Goal: Browse casually

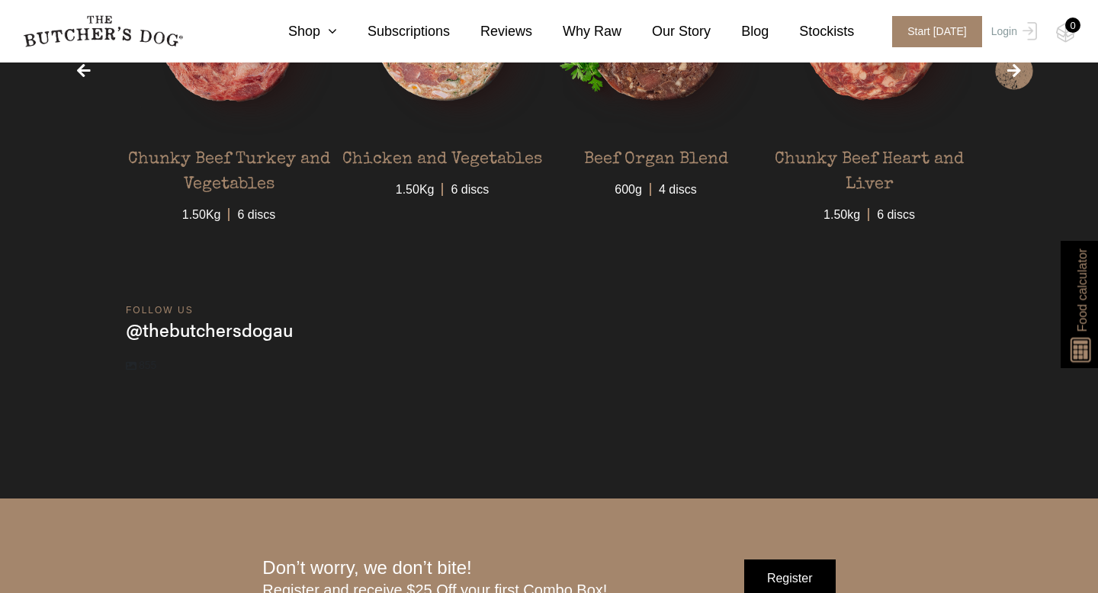
scroll to position [3586, 0]
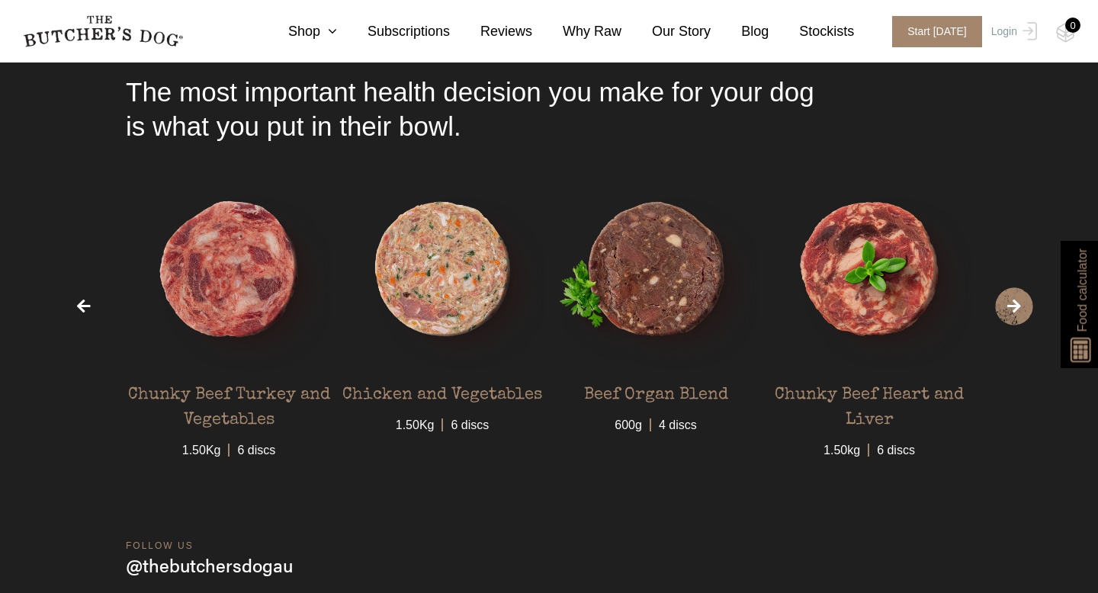
click at [1015, 326] on span "›" at bounding box center [1014, 307] width 38 height 38
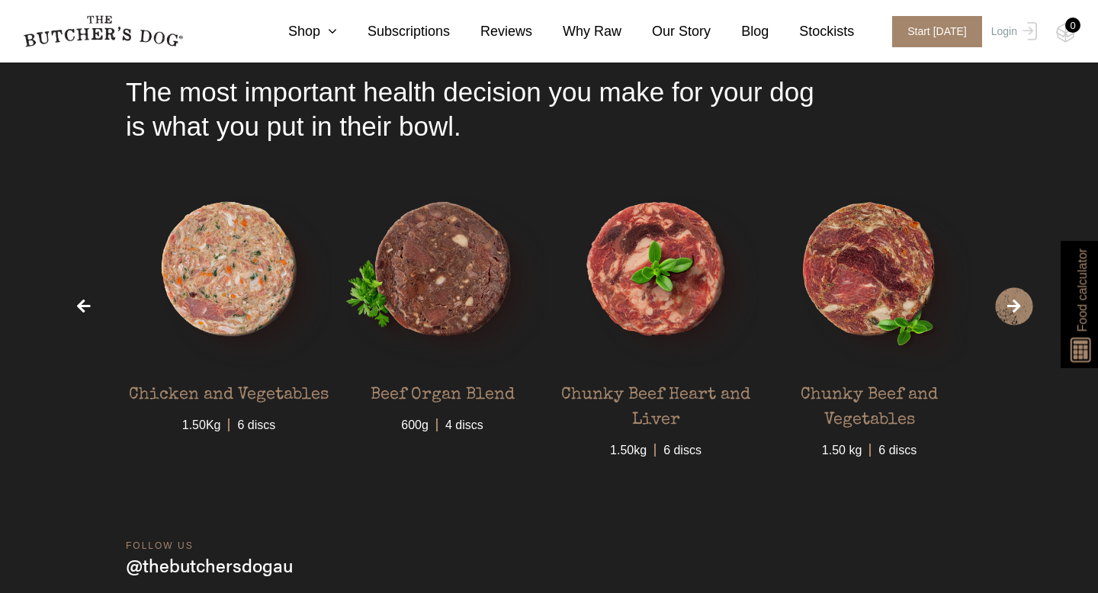
click at [1015, 326] on span "›" at bounding box center [1014, 307] width 38 height 38
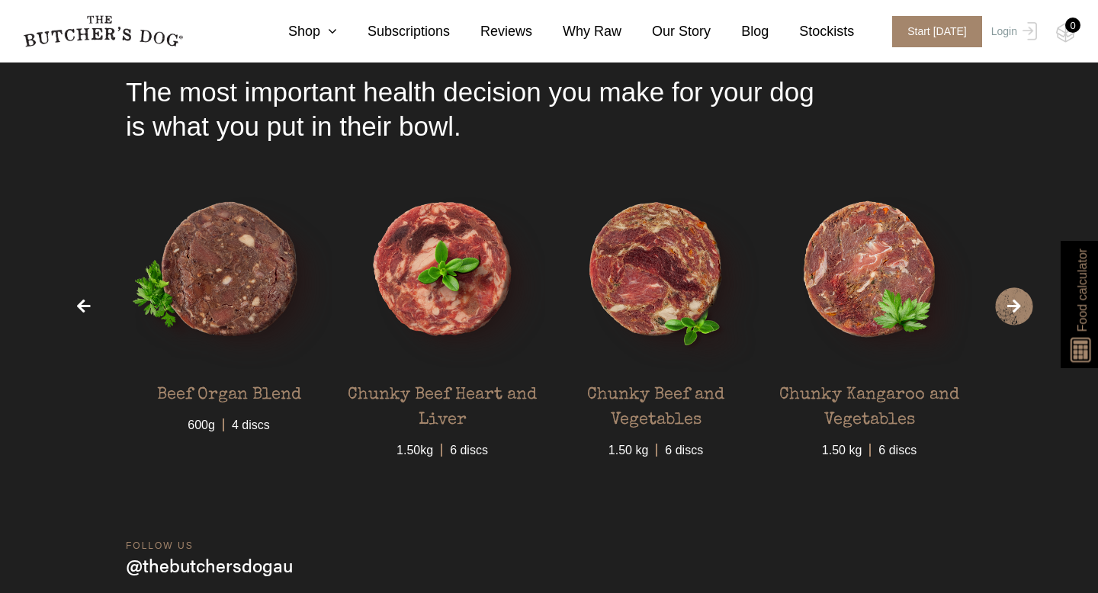
click at [1015, 326] on span "›" at bounding box center [1014, 307] width 38 height 38
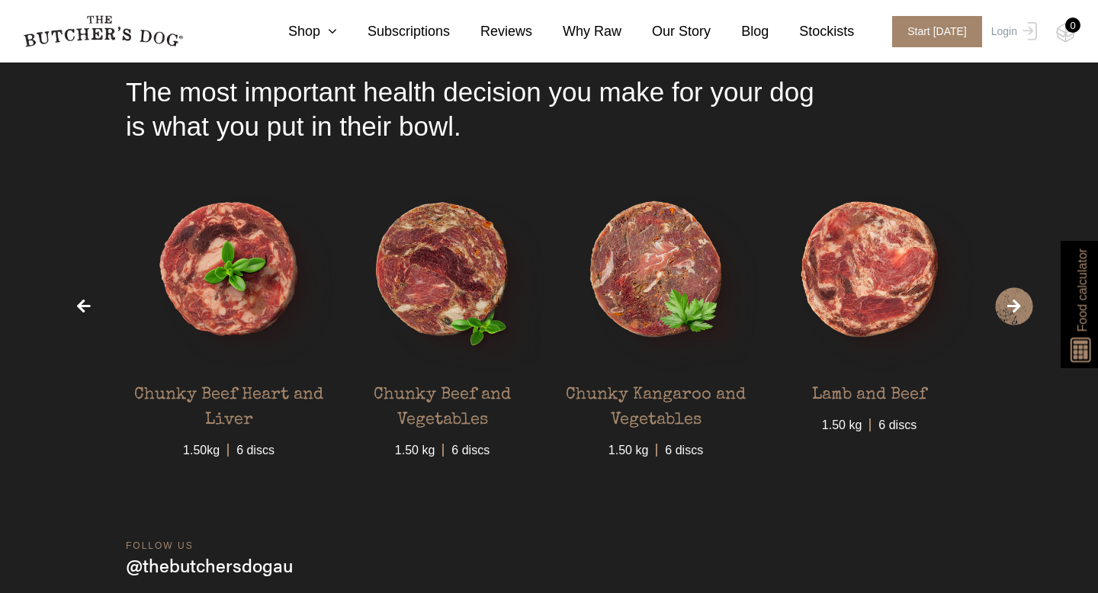
click at [1015, 326] on span "›" at bounding box center [1014, 307] width 38 height 38
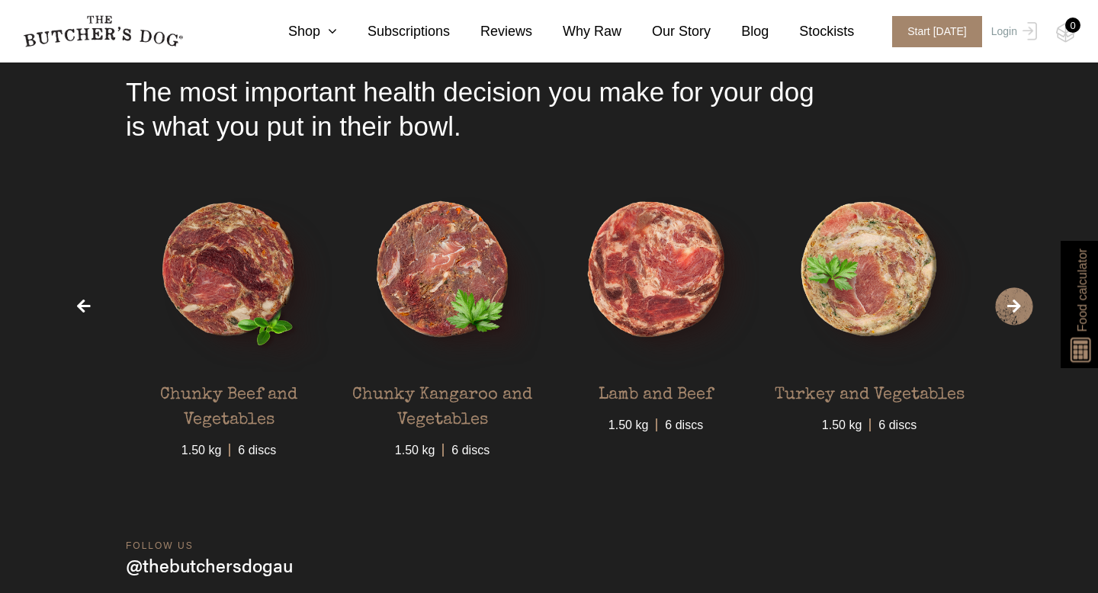
click at [1015, 326] on span "›" at bounding box center [1014, 307] width 38 height 38
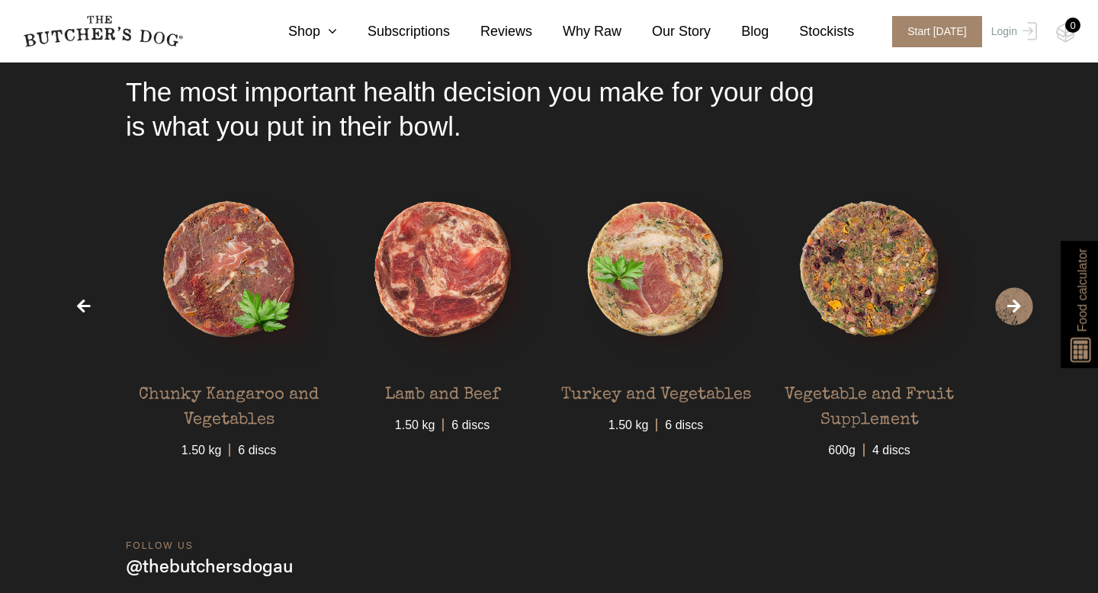
click at [1015, 326] on span "›" at bounding box center [1014, 307] width 38 height 38
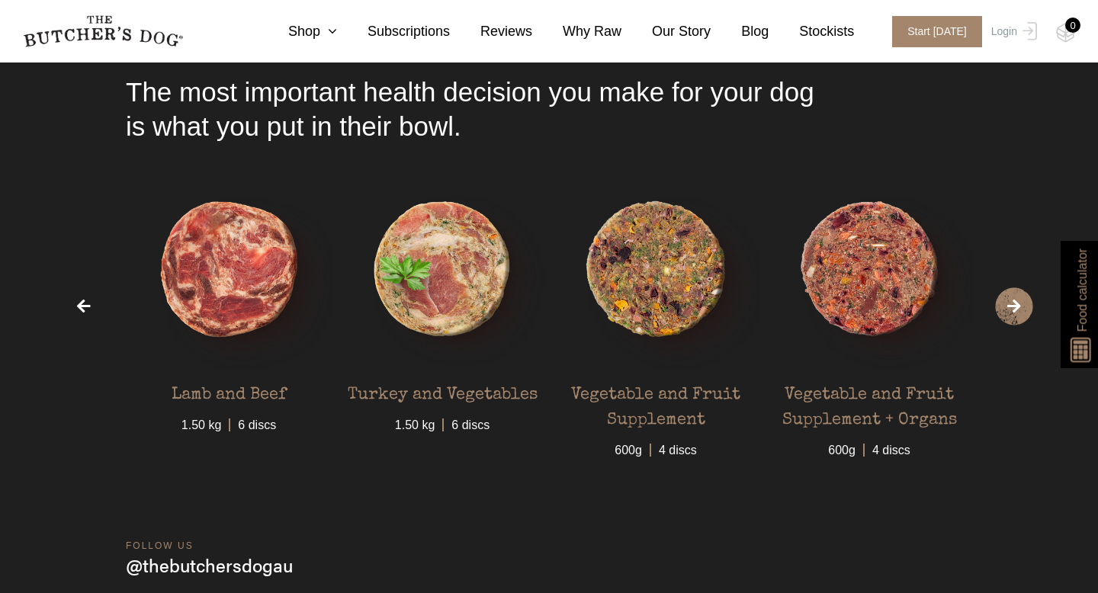
click at [1015, 326] on span "›" at bounding box center [1014, 307] width 38 height 38
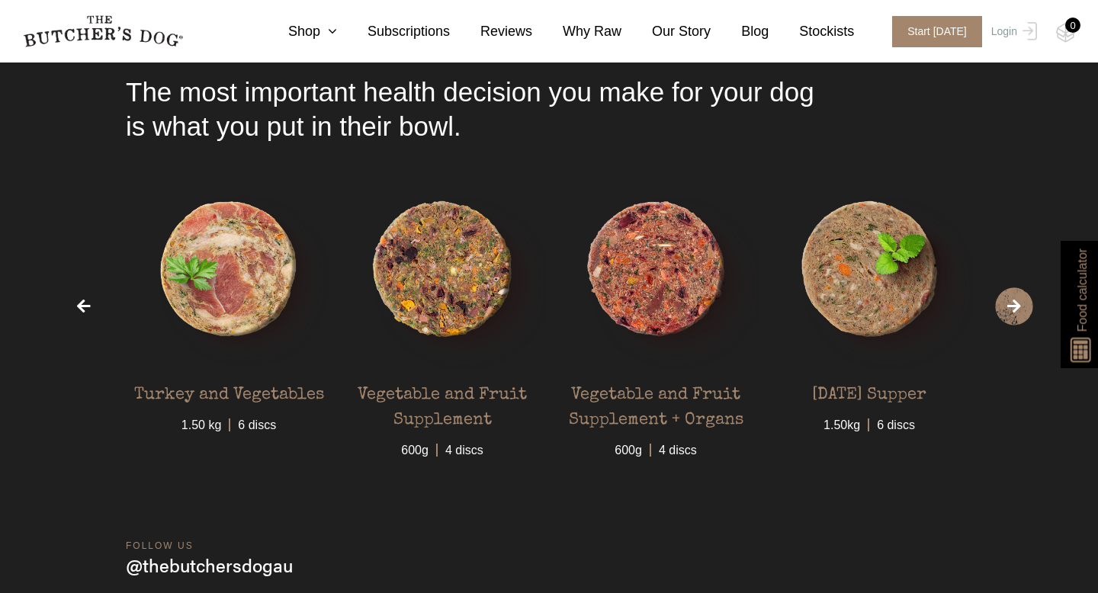
click at [1015, 326] on span "›" at bounding box center [1014, 307] width 38 height 38
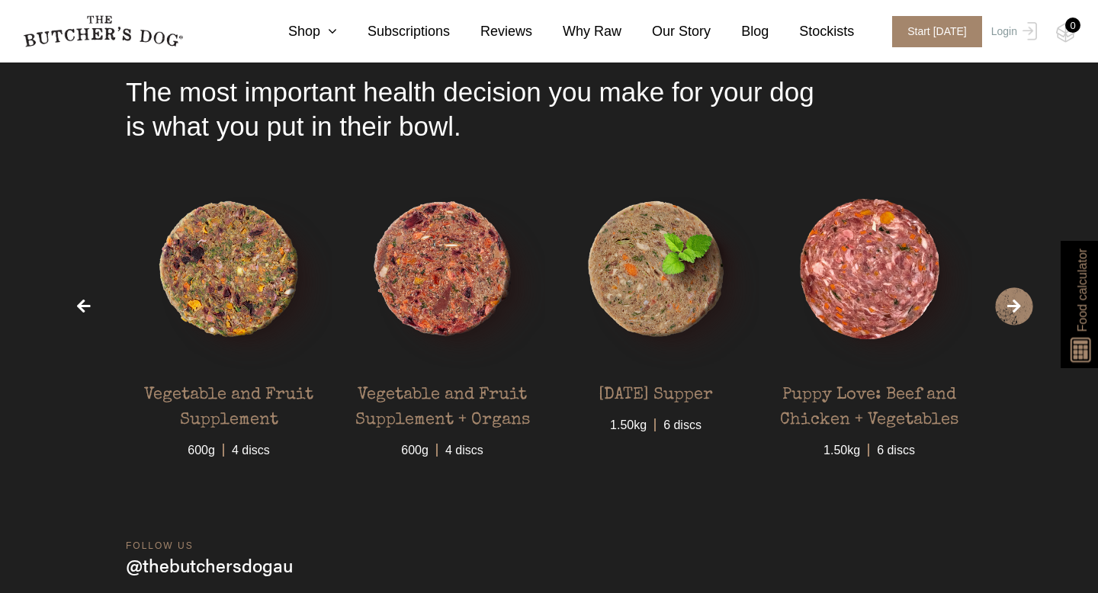
click at [1015, 326] on span "›" at bounding box center [1014, 307] width 38 height 38
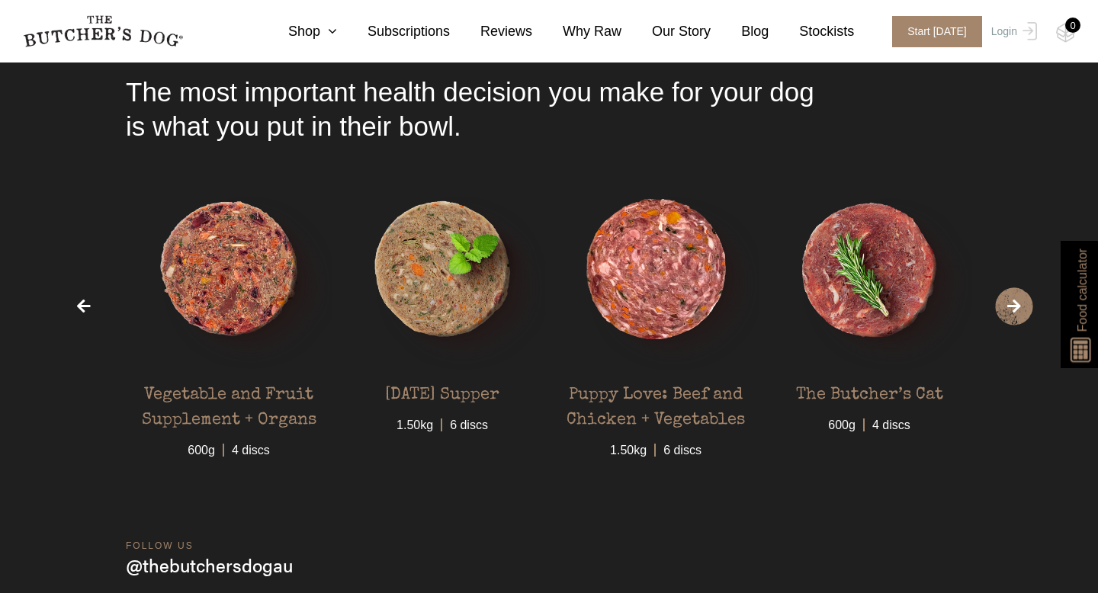
click at [1015, 326] on span "›" at bounding box center [1014, 307] width 38 height 38
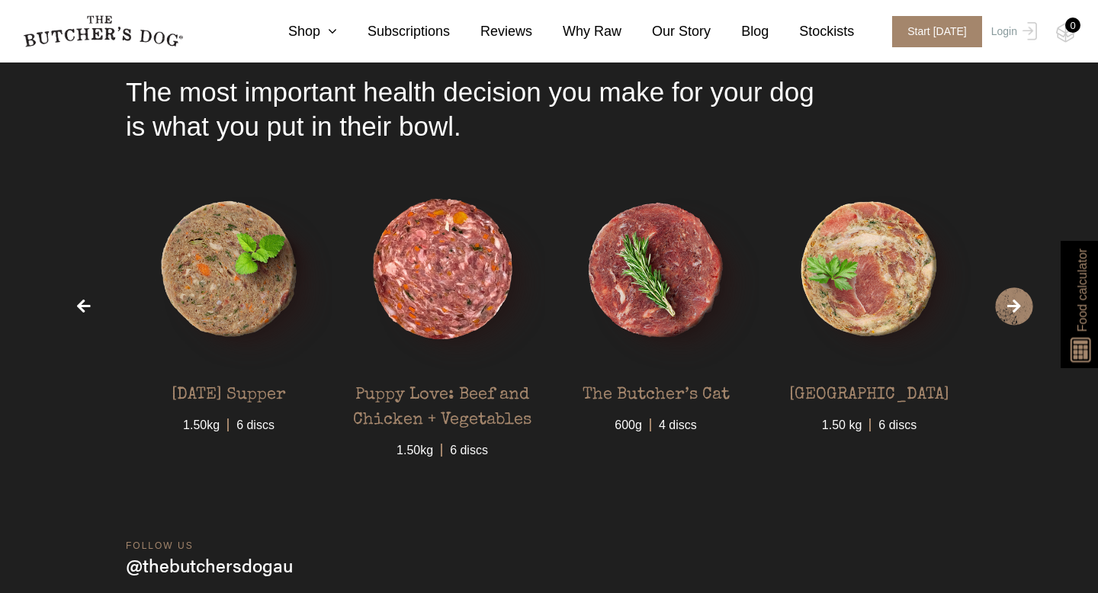
click at [1015, 326] on span "›" at bounding box center [1014, 307] width 38 height 38
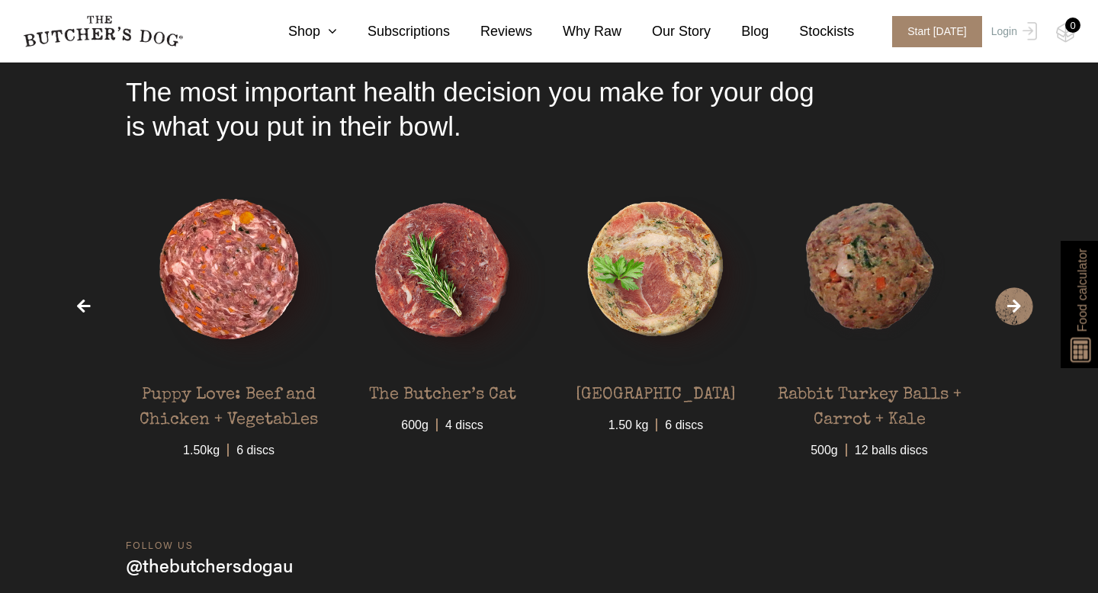
click at [1015, 326] on span "›" at bounding box center [1014, 307] width 38 height 38
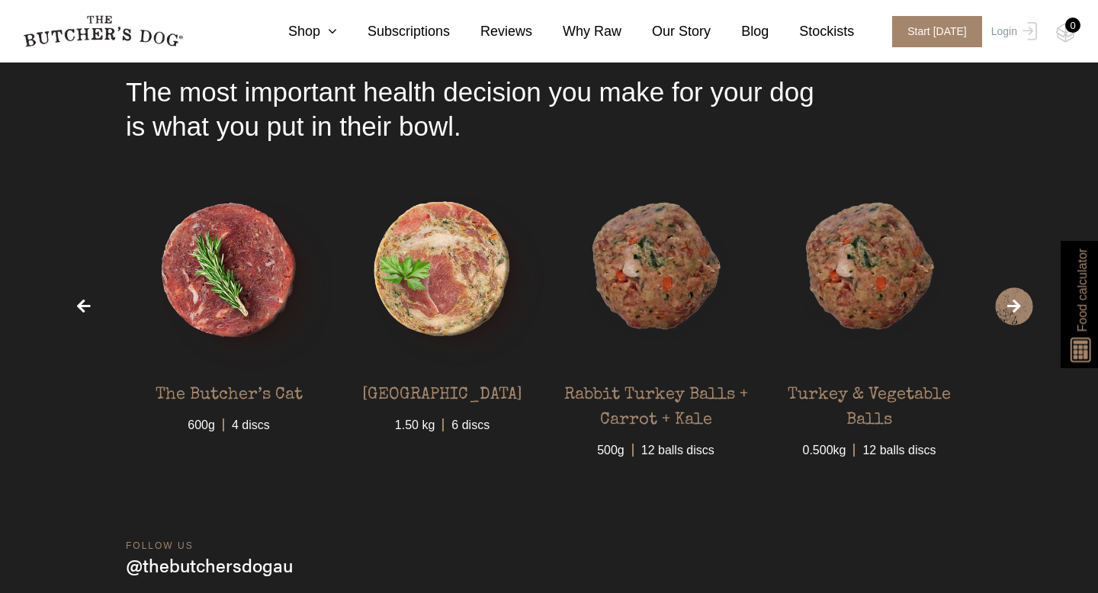
click at [1013, 317] on span "›" at bounding box center [1014, 307] width 38 height 38
